Goal: Information Seeking & Learning: Learn about a topic

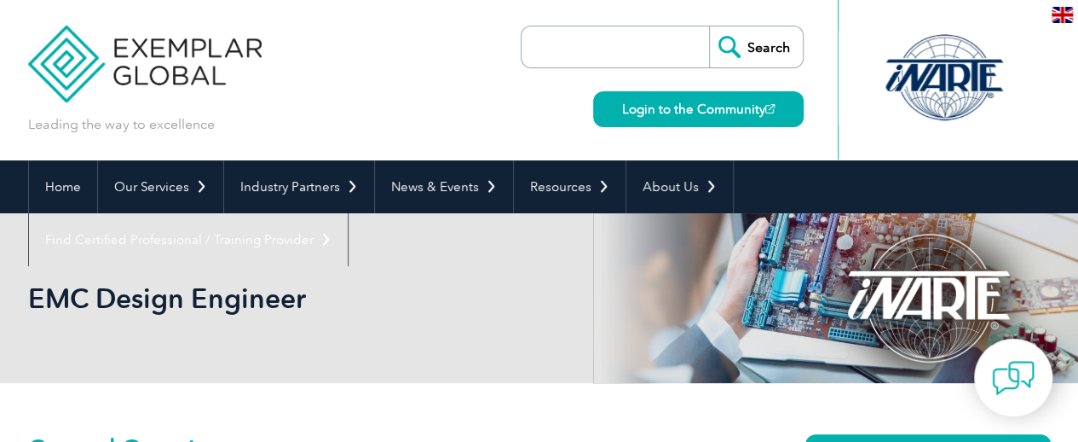
click at [936, 71] on div at bounding box center [944, 78] width 170 height 94
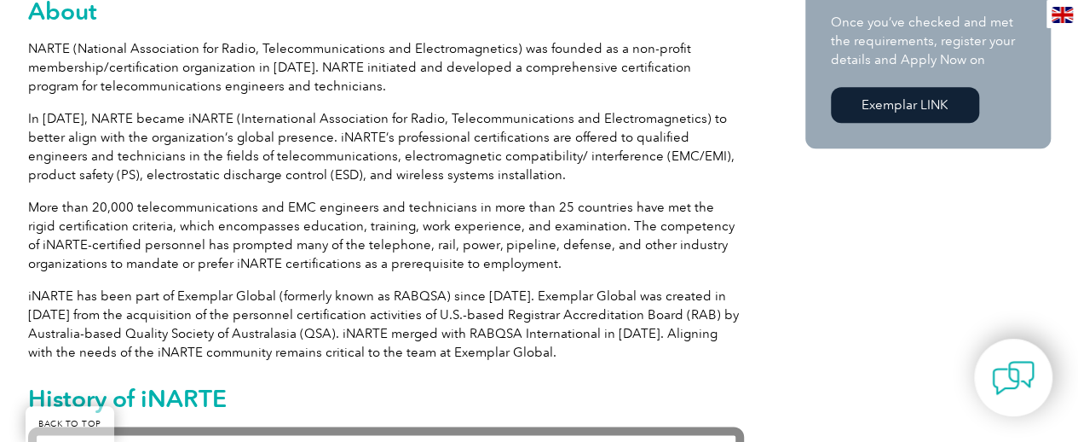
scroll to position [1023, 0]
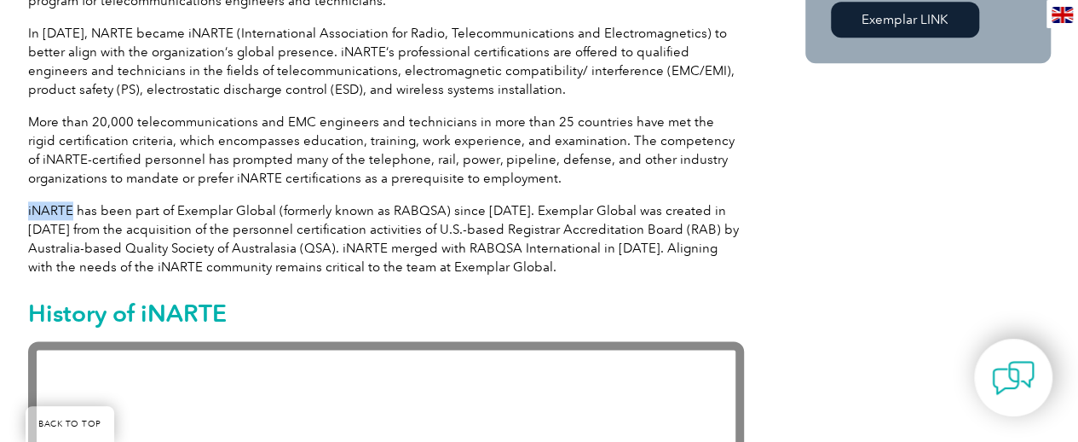
drag, startPoint x: 73, startPoint y: 210, endPoint x: 28, endPoint y: 212, distance: 45.3
click at [28, 212] on p "iNARTE has been part of Exemplar Global (formerly known as RABQSA) since 2012. …" at bounding box center [386, 238] width 716 height 75
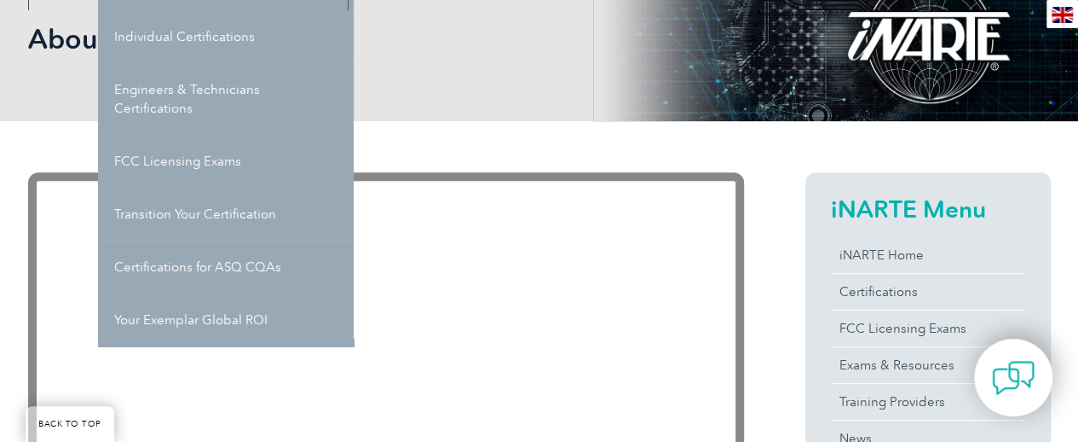
scroll to position [85, 0]
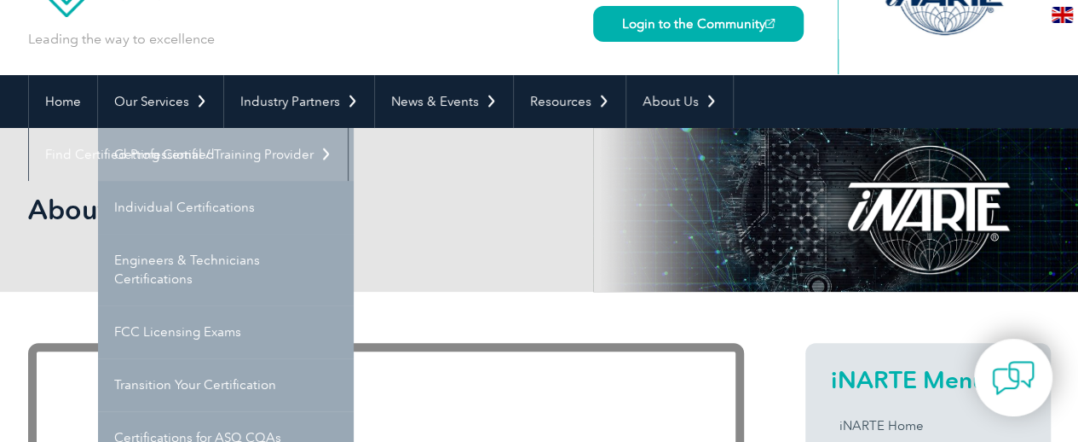
click at [177, 158] on link "Getting Certified" at bounding box center [226, 154] width 256 height 53
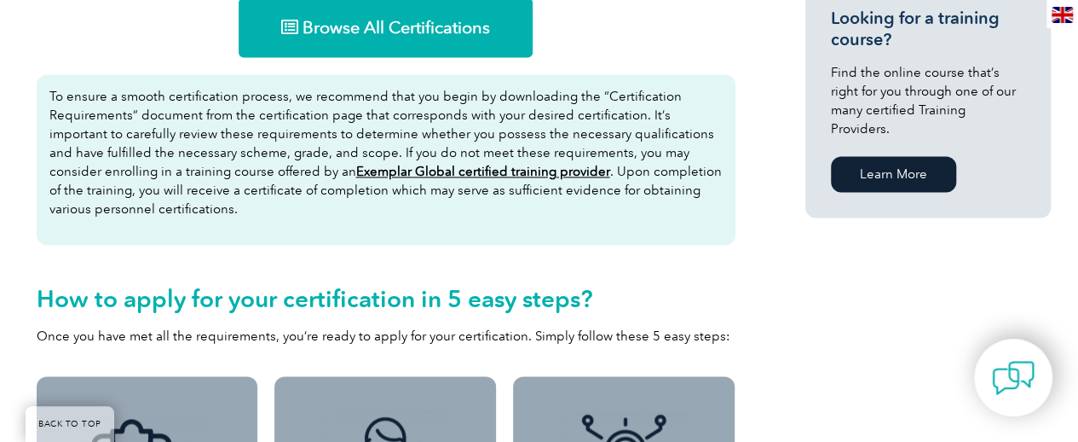
scroll to position [1023, 0]
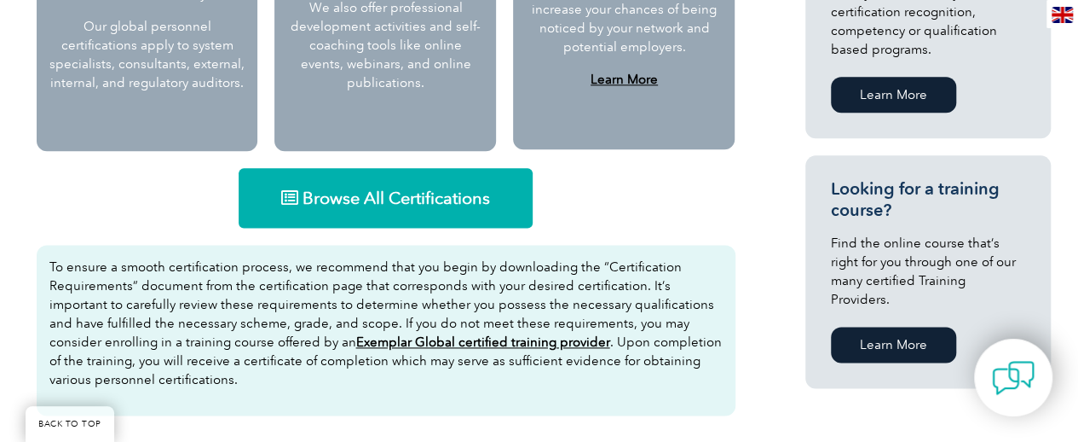
click at [416, 189] on span "Browse All Certifications" at bounding box center [397, 197] width 188 height 17
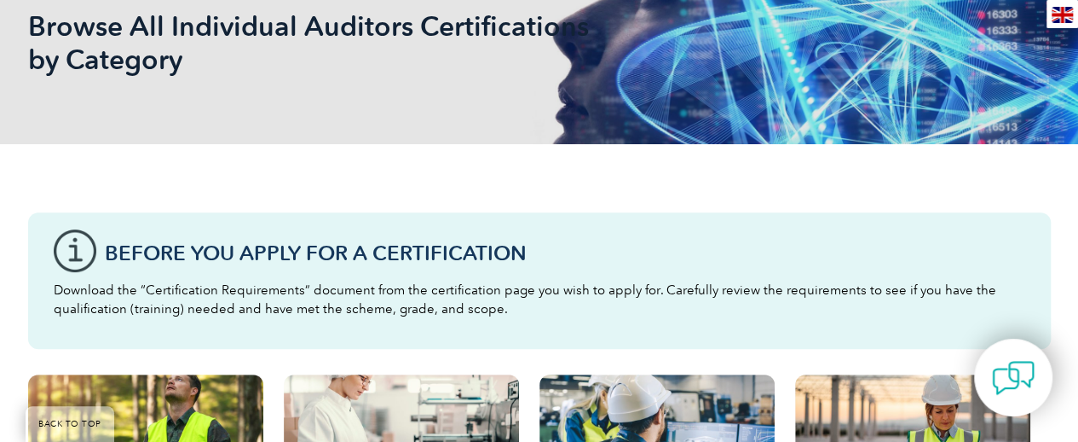
scroll to position [171, 0]
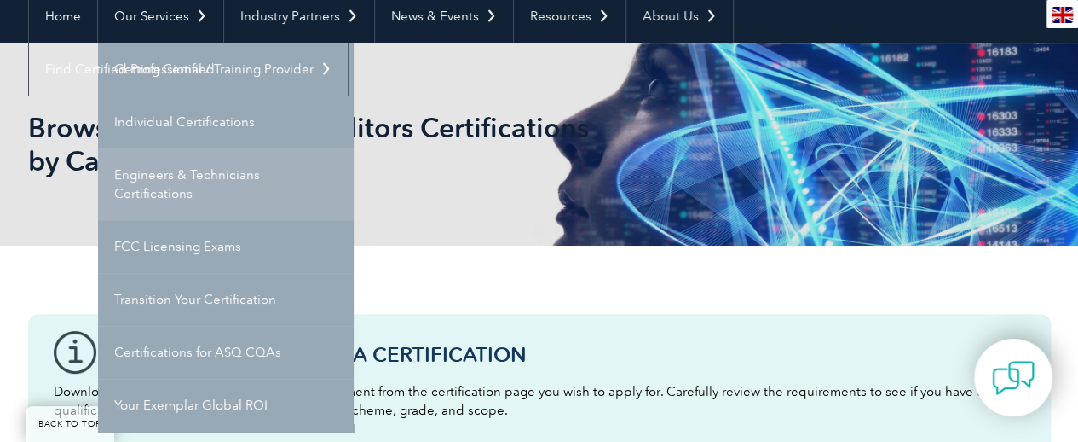
click at [203, 194] on link "Engineers & Technicians Certifications" at bounding box center [226, 184] width 256 height 72
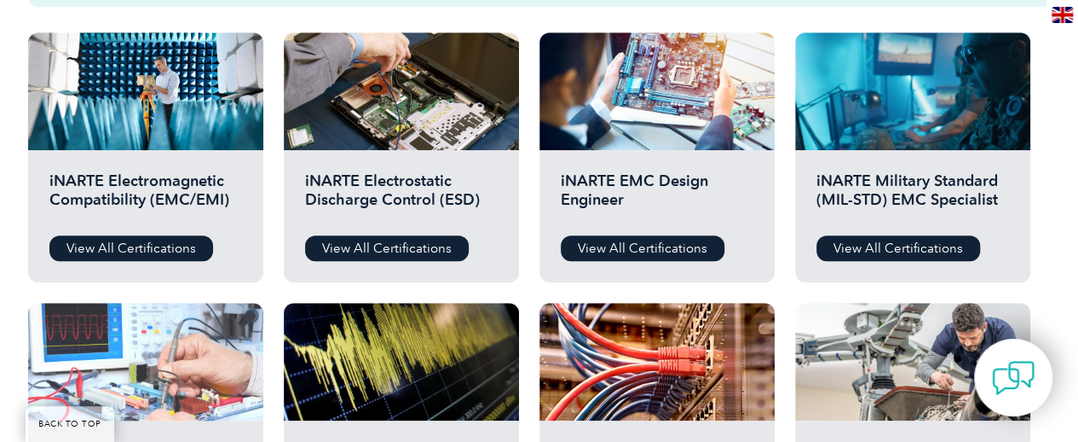
scroll to position [597, 0]
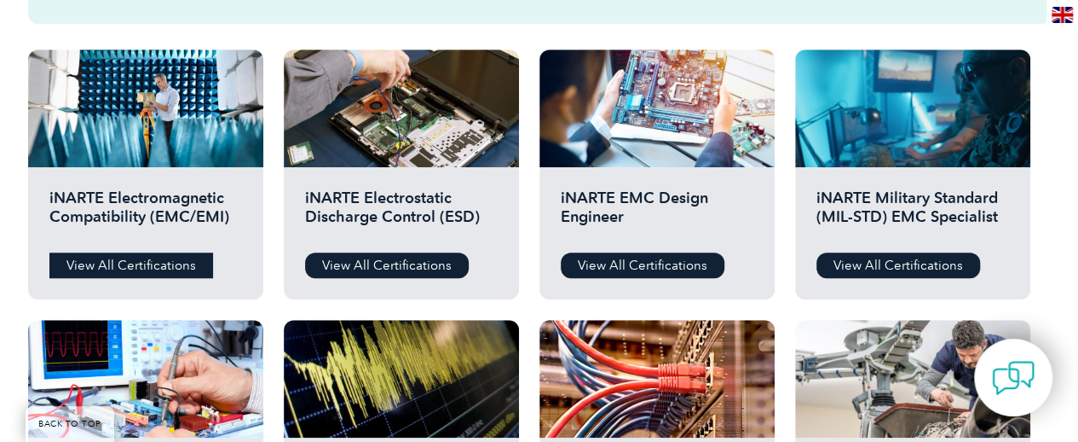
click at [160, 263] on link "View All Certifications" at bounding box center [131, 265] width 164 height 26
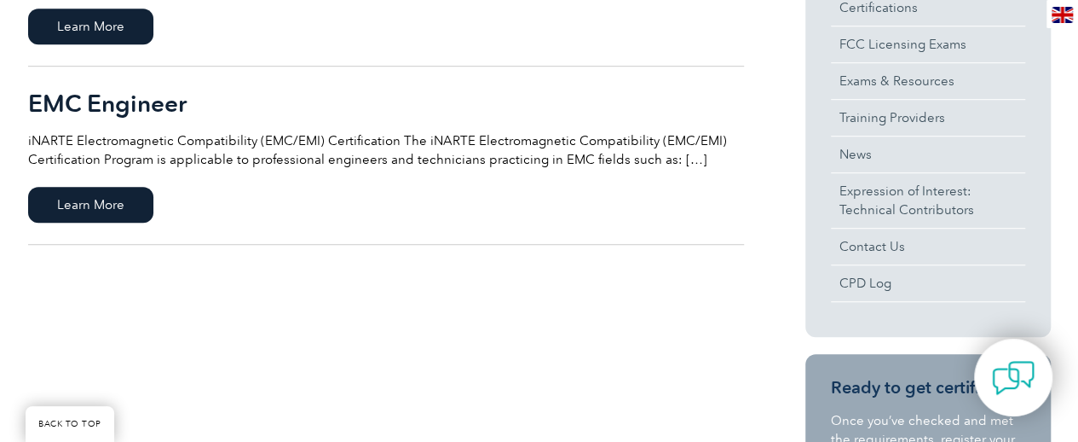
scroll to position [512, 0]
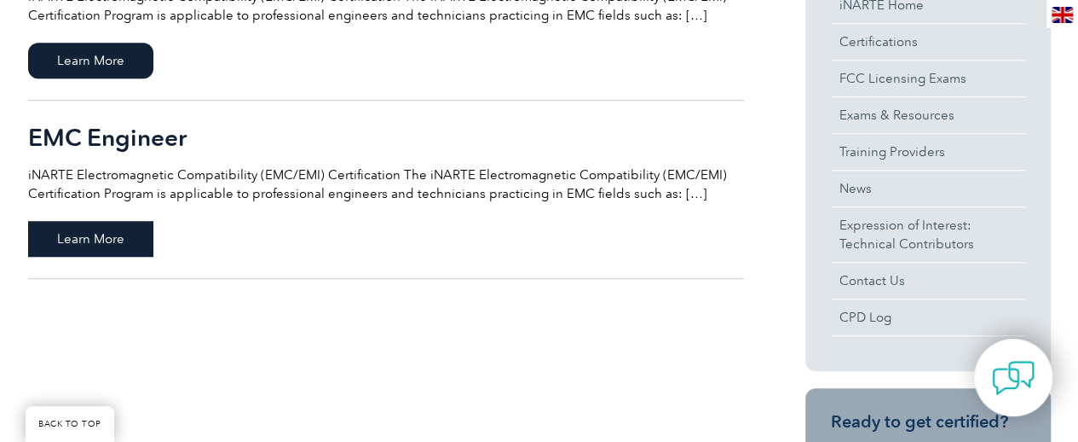
click at [121, 240] on span "Learn More" at bounding box center [90, 239] width 125 height 36
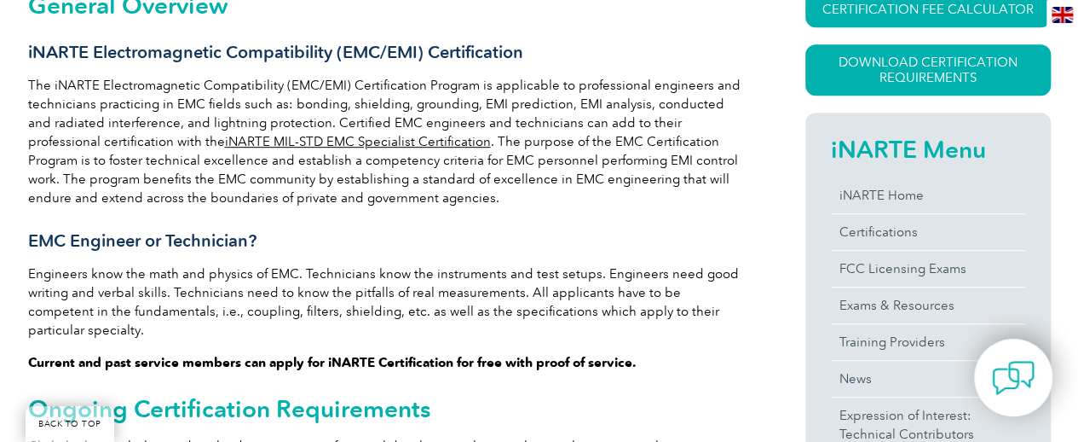
scroll to position [408, 0]
